Goal: Use online tool/utility: Utilize a website feature to perform a specific function

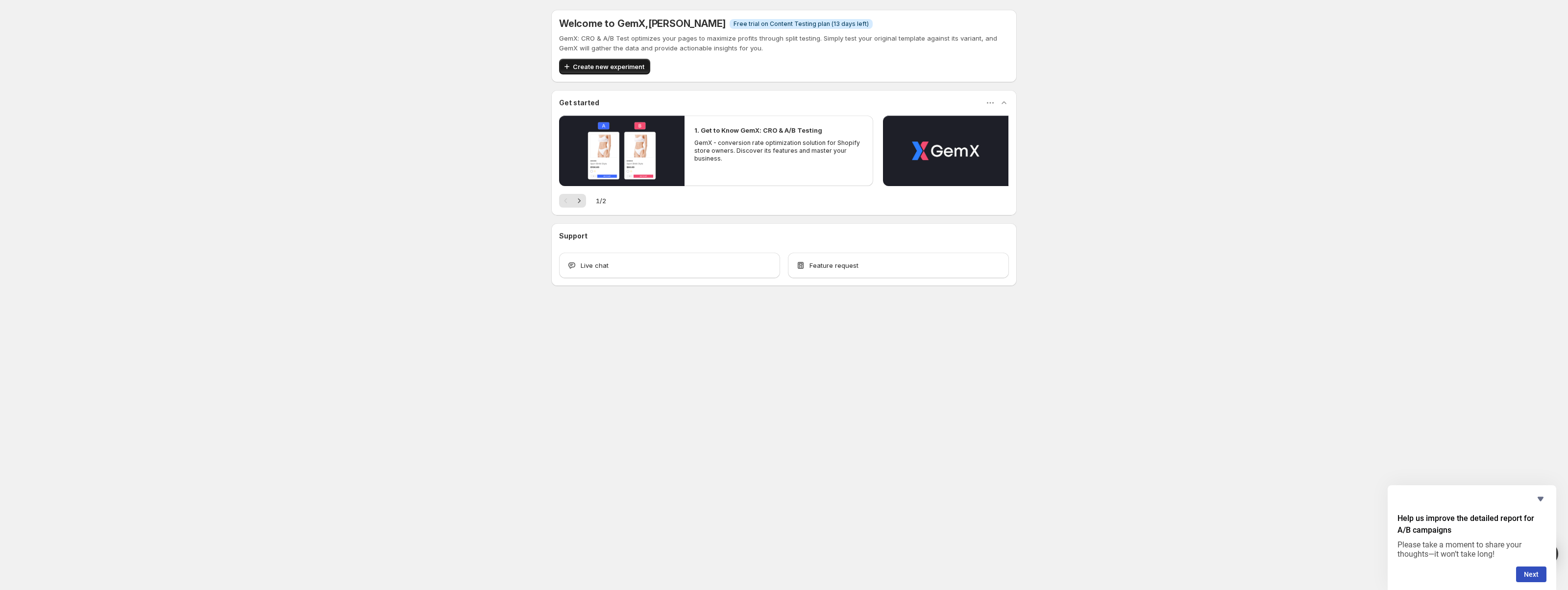
click at [610, 61] on button "Create new experiment" at bounding box center [605, 67] width 91 height 16
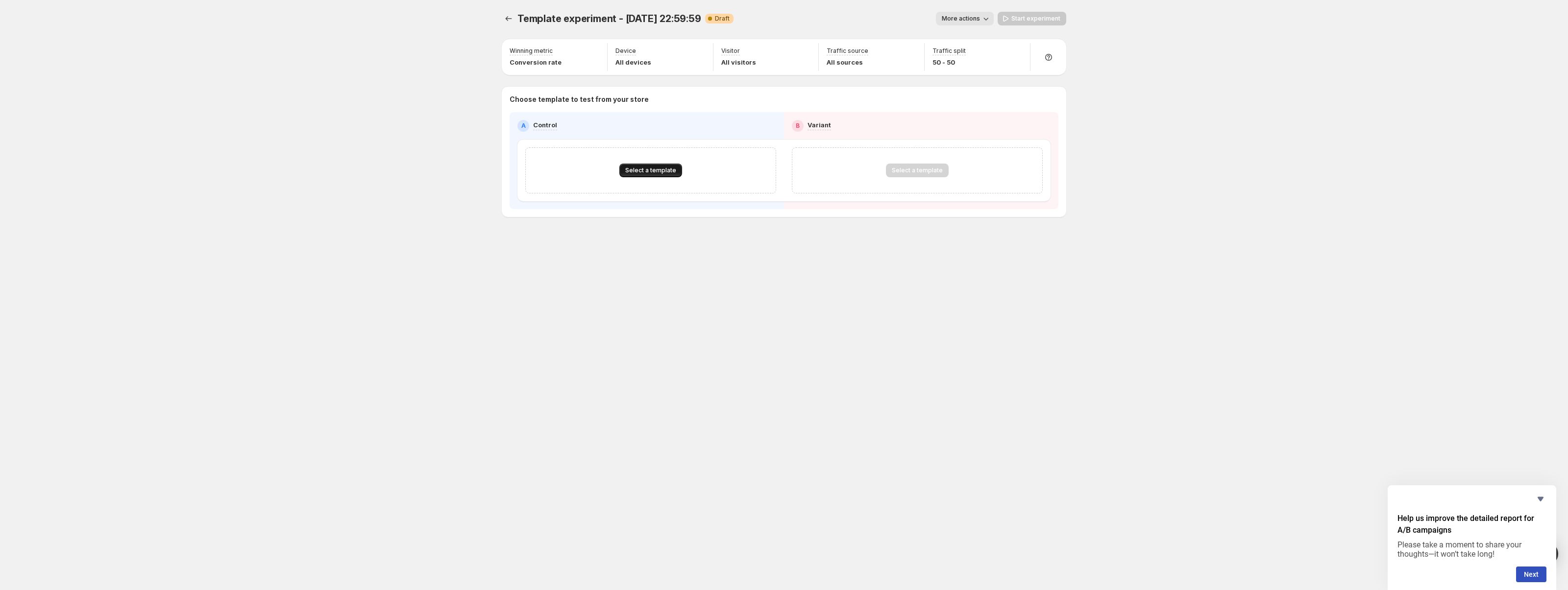
click at [651, 170] on span "Select a template" at bounding box center [651, 170] width 51 height 8
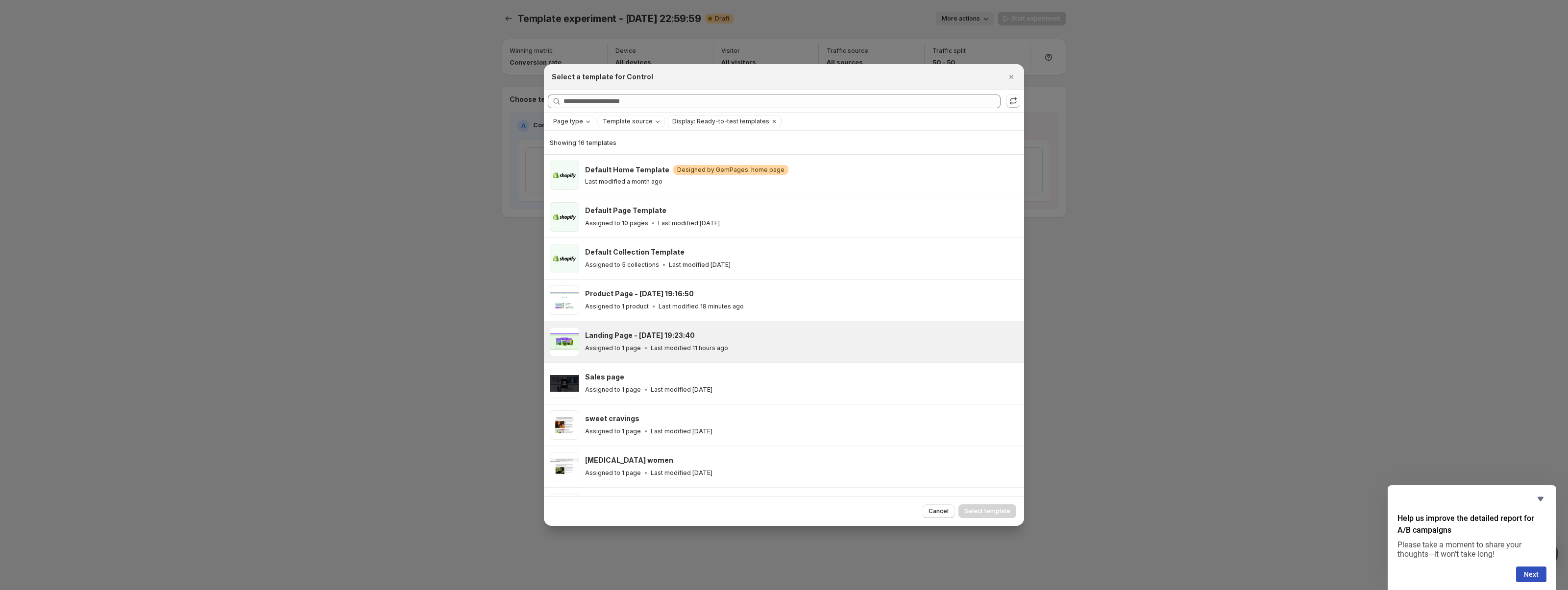
click at [678, 341] on div "Landing Page - [DATE] 19:23:40 Assigned to 1 page Last modified 11 hours ago" at bounding box center [800, 341] width 430 height 23
click at [985, 510] on span "Select template" at bounding box center [987, 511] width 46 height 8
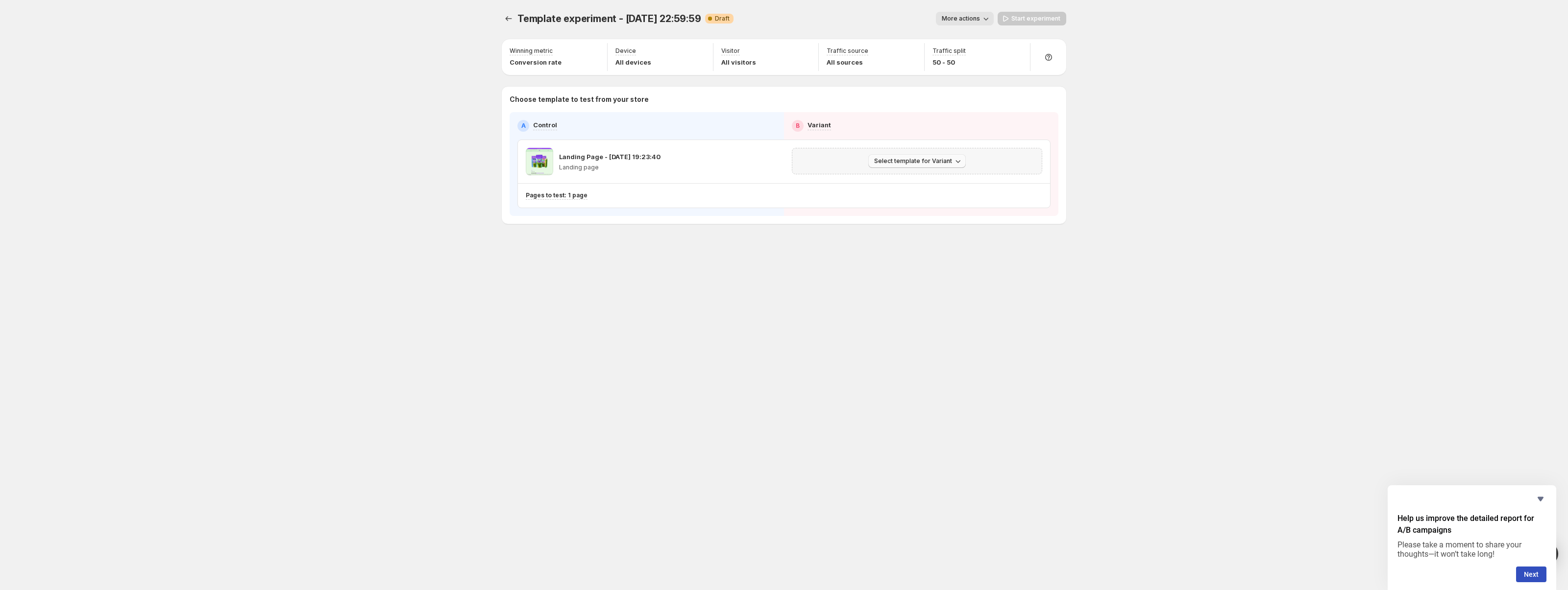
click at [912, 165] on div "Select template for Variant" at bounding box center [917, 161] width 250 height 26
click at [912, 162] on span "Select template for Variant" at bounding box center [913, 161] width 78 height 8
click at [912, 184] on span "Select an existing template" at bounding box center [910, 181] width 83 height 8
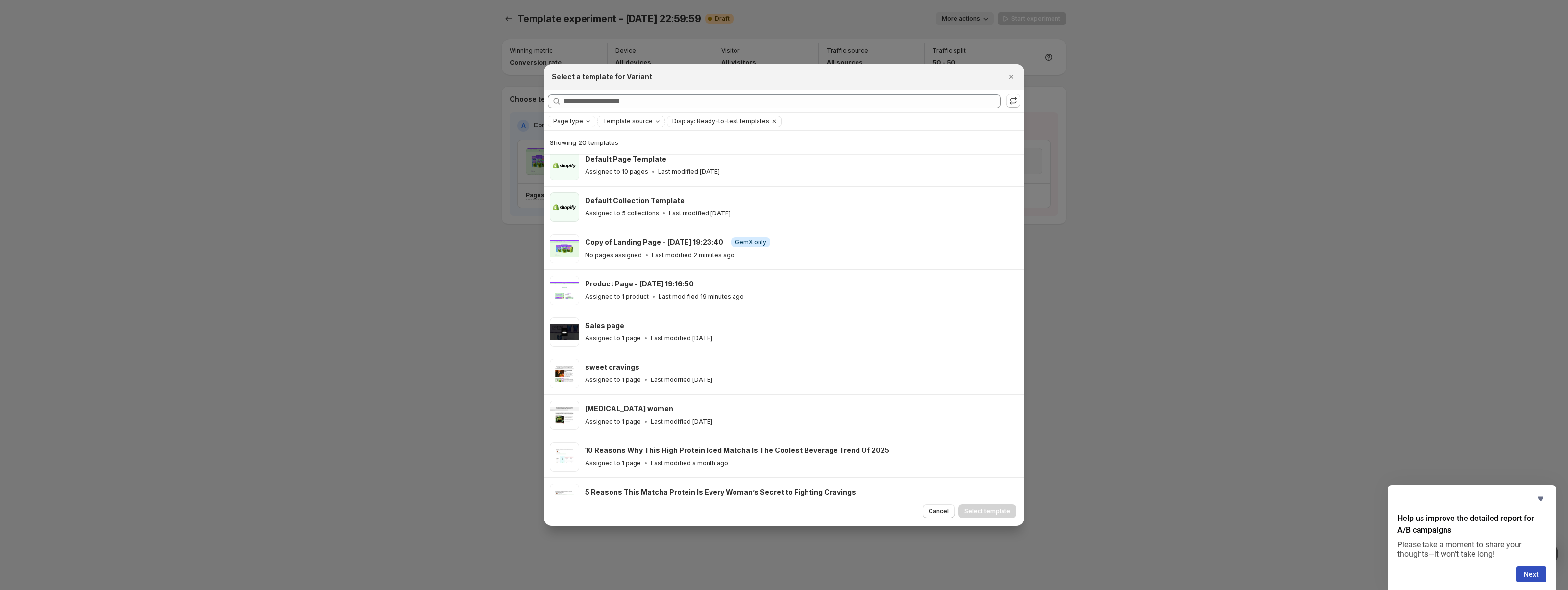
scroll to position [50, 0]
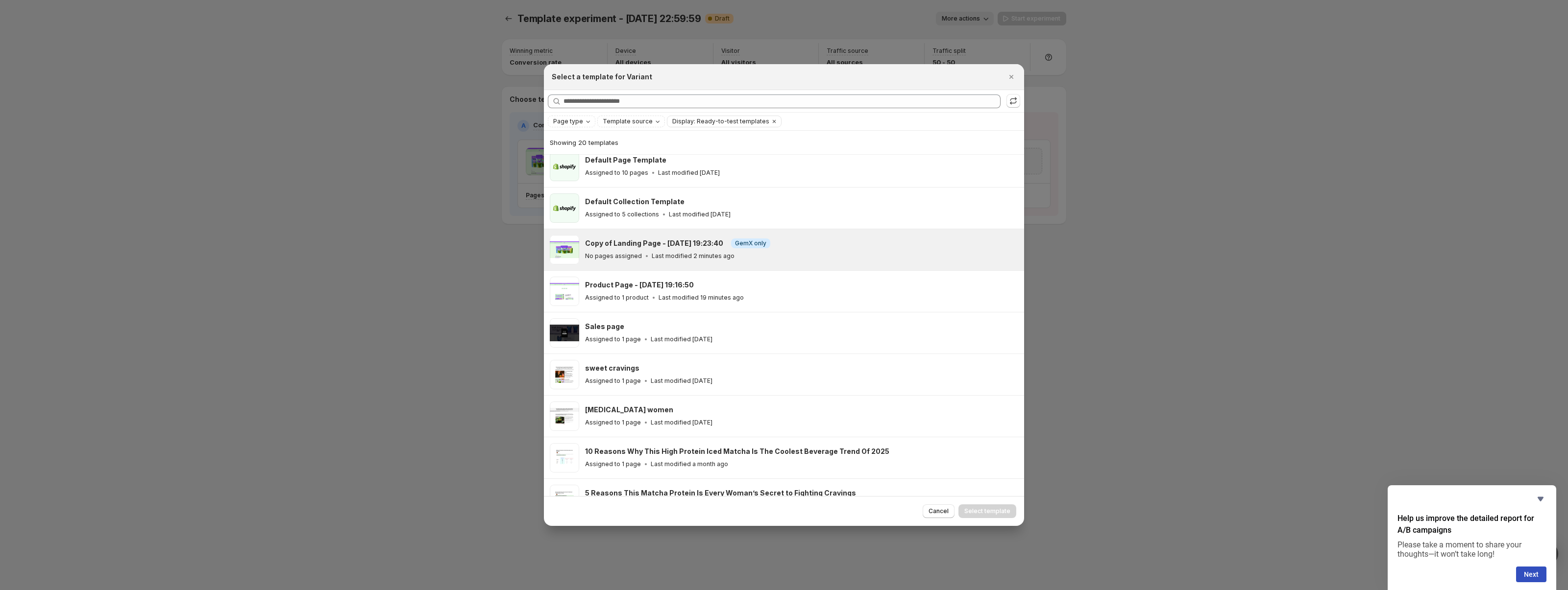
click at [789, 245] on div "Copy of Landing Page - [DATE] 19:23:40 Info GemX only" at bounding box center [800, 243] width 430 height 10
click at [992, 510] on span "Select template" at bounding box center [987, 511] width 46 height 8
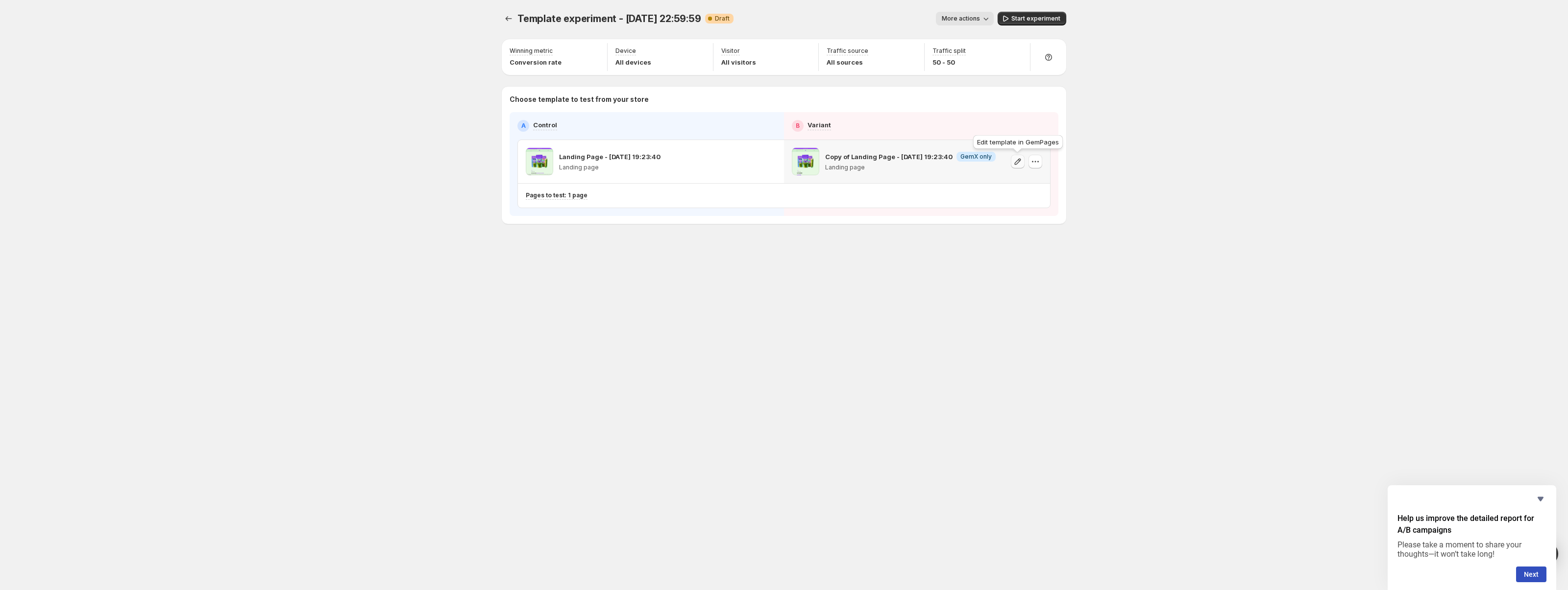
click at [1016, 162] on icon "button" at bounding box center [1018, 162] width 10 height 10
click at [1037, 162] on icon "button" at bounding box center [1038, 162] width 1 height 1
drag, startPoint x: 981, startPoint y: 19, endPoint x: 947, endPoint y: 50, distance: 46.0
click at [947, 50] on div "Template experiment - [DATE] 22:59:59. This page is ready Template experiment -…" at bounding box center [784, 138] width 588 height 277
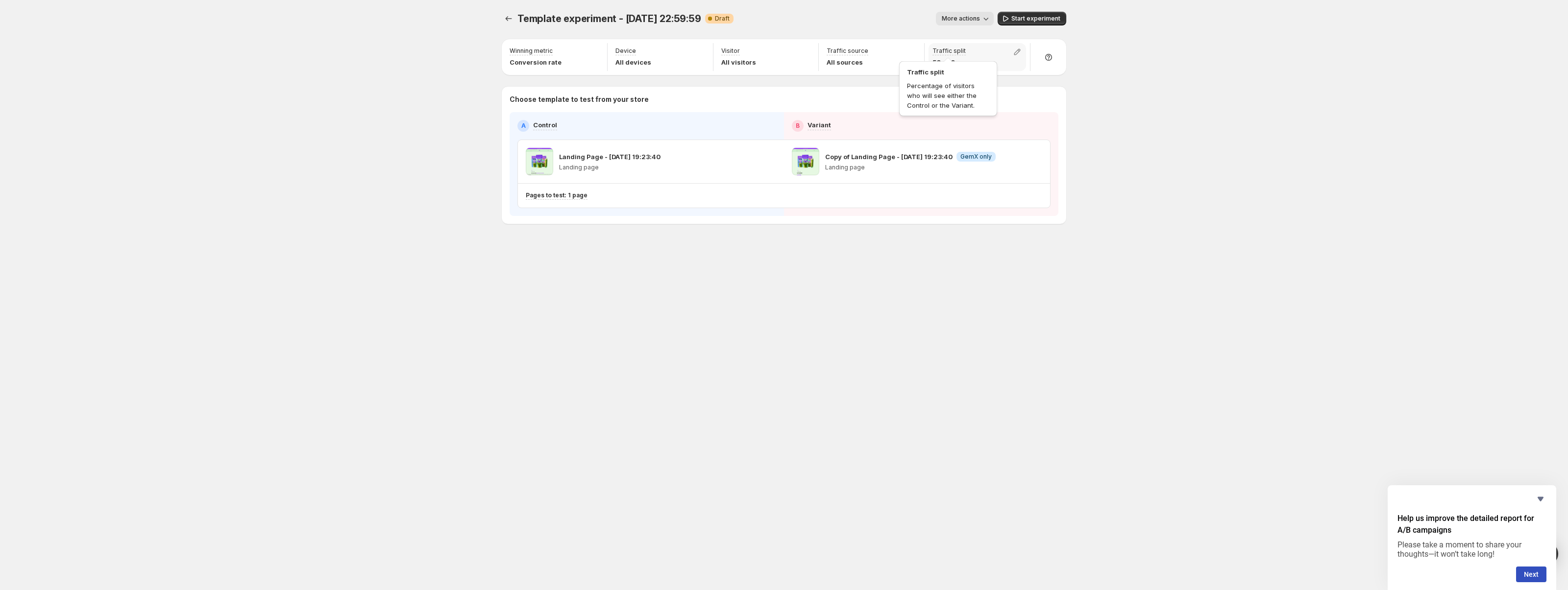
click at [952, 52] on p "Traffic split" at bounding box center [949, 50] width 33 height 8
click at [1019, 54] on icon "button" at bounding box center [1017, 52] width 10 height 10
drag, startPoint x: 1026, startPoint y: 73, endPoint x: 920, endPoint y: 68, distance: 106.1
type input "*"
click at [947, 68] on input "range" at bounding box center [1017, 73] width 141 height 14
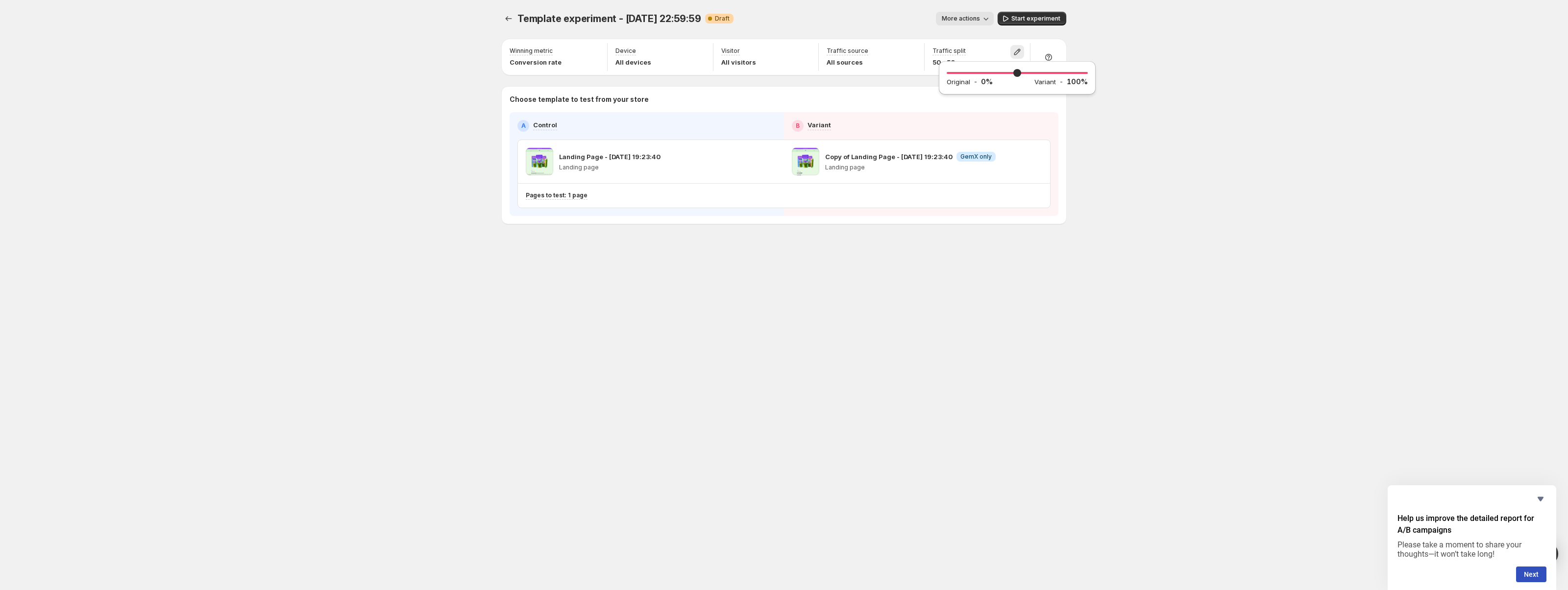
click at [1142, 158] on div "Template experiment - [DATE] 22:59:59. This page is ready Template experiment -…" at bounding box center [784, 295] width 1568 height 590
click at [1037, 162] on icon "button" at bounding box center [1035, 162] width 10 height 10
click at [1037, 161] on icon "button" at bounding box center [1035, 162] width 10 height 10
click at [594, 52] on icon "button" at bounding box center [594, 52] width 10 height 10
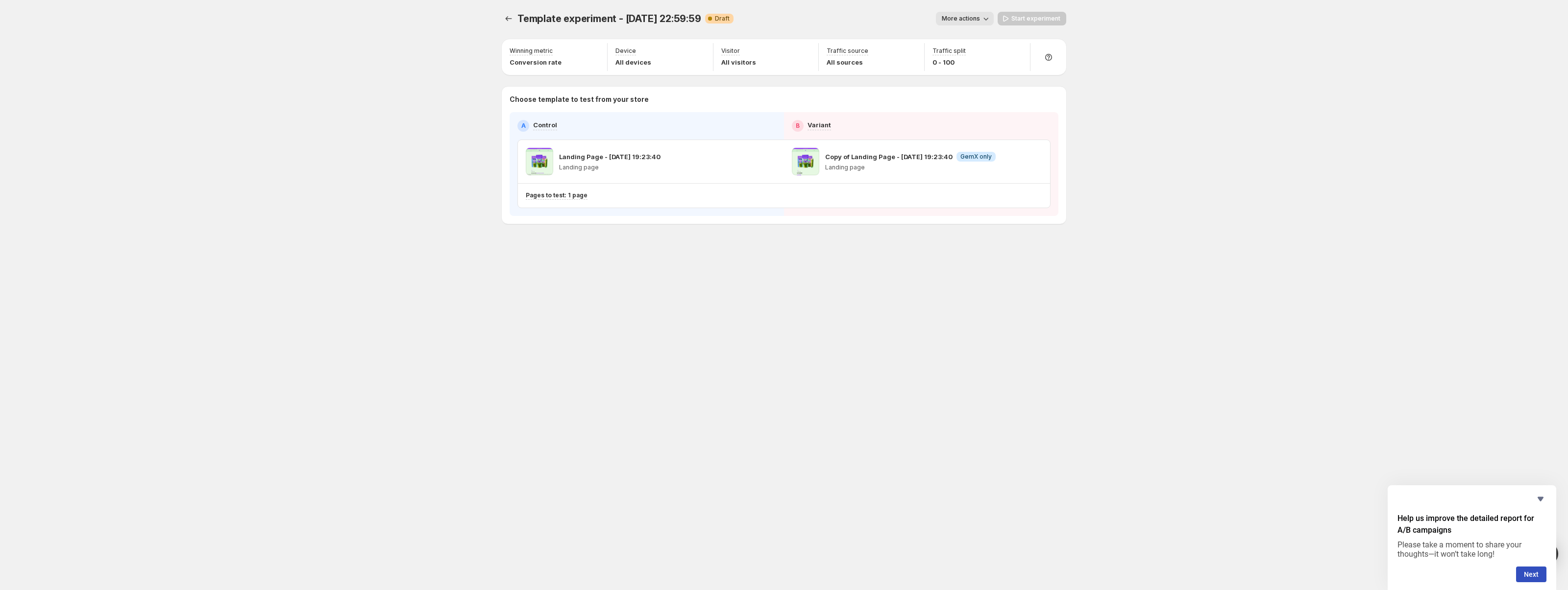
click at [985, 21] on icon "button" at bounding box center [986, 19] width 10 height 10
drag, startPoint x: 973, startPoint y: 54, endPoint x: 1399, endPoint y: 330, distance: 507.6
click at [1371, 304] on div "Template experiment - [DATE] 22:59:59. This page is ready Template experiment -…" at bounding box center [784, 295] width 1568 height 590
click at [1544, 496] on icon "Hide survey" at bounding box center [1540, 499] width 12 height 12
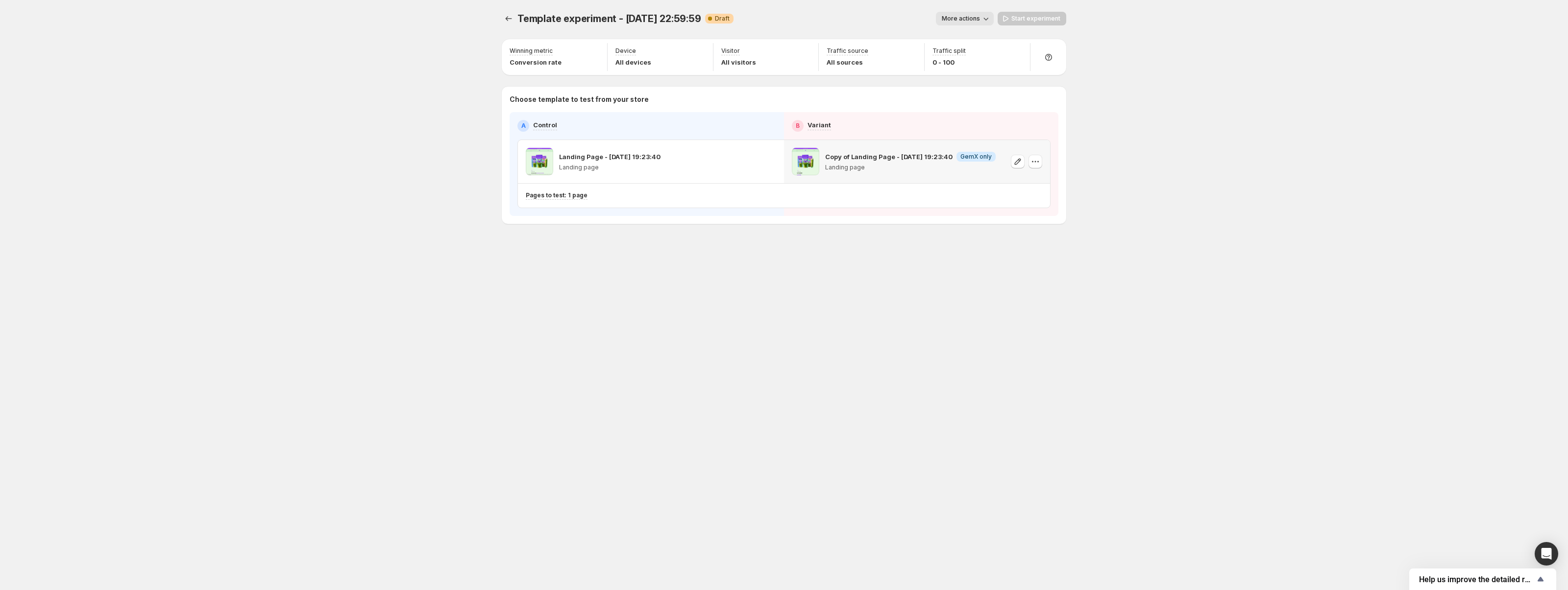
click at [937, 158] on p "Copy of Landing Page - [DATE] 19:23:40" at bounding box center [889, 157] width 127 height 10
click at [1018, 164] on icon "button" at bounding box center [1018, 162] width 10 height 10
